Goal: Transaction & Acquisition: Purchase product/service

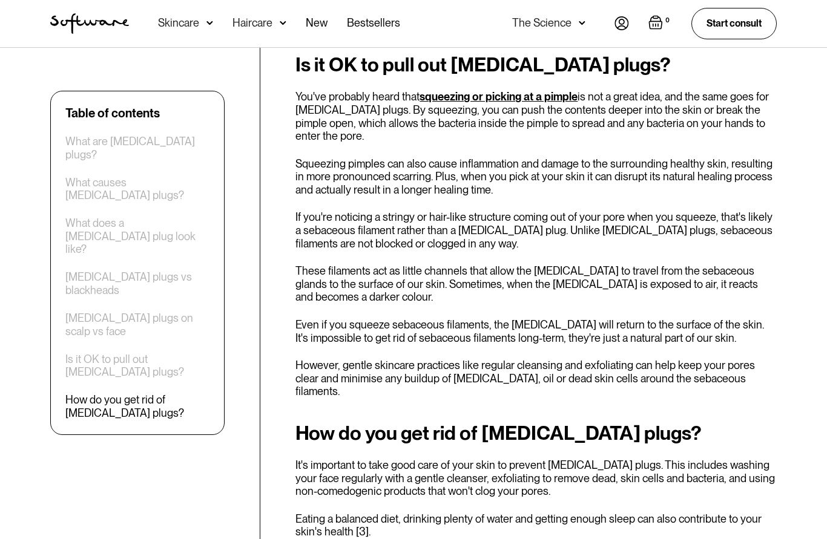
scroll to position [2071, 0]
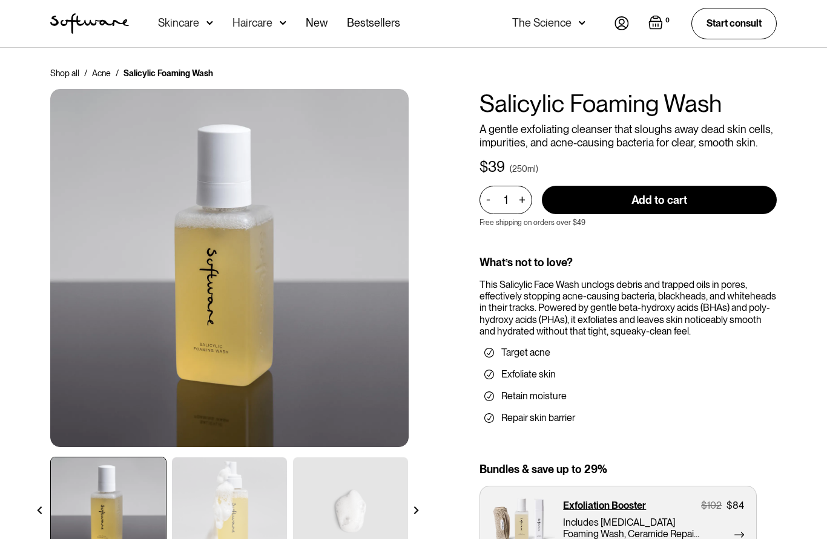
click at [179, 29] on div "Skincare" at bounding box center [178, 23] width 41 height 12
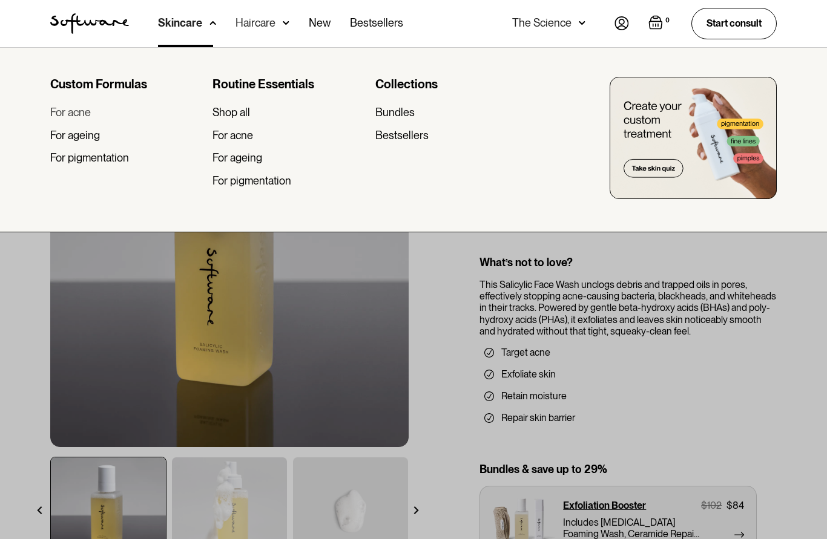
click at [67, 111] on div "For acne" at bounding box center [70, 112] width 41 height 13
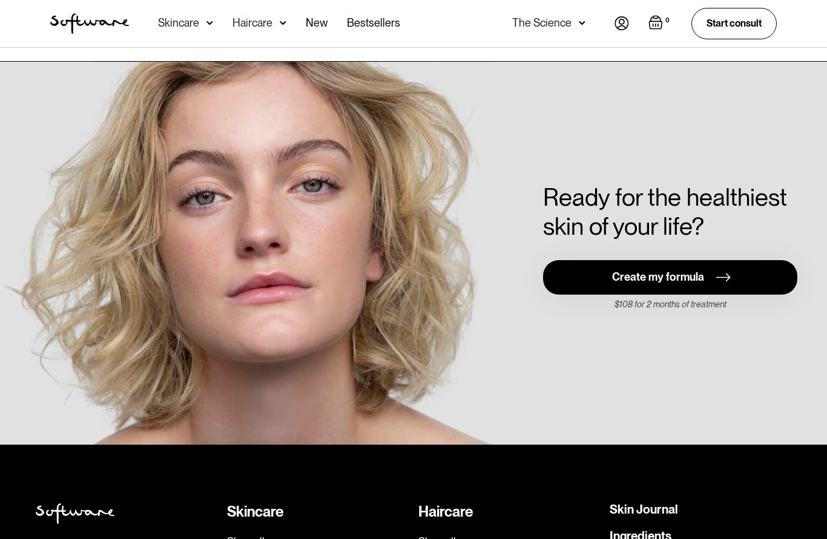
scroll to position [2559, 0]
